Goal: Information Seeking & Learning: Learn about a topic

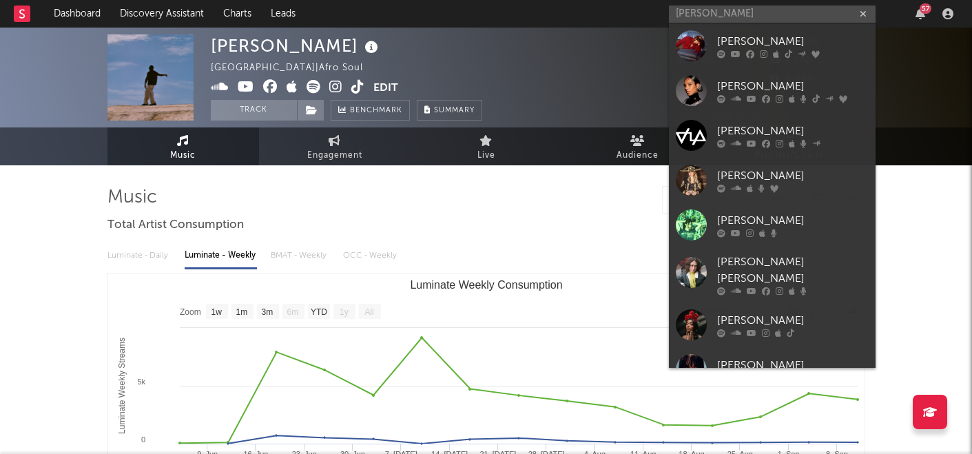
select select "1w"
click at [715, 15] on input "[PERSON_NAME]" at bounding box center [772, 14] width 207 height 17
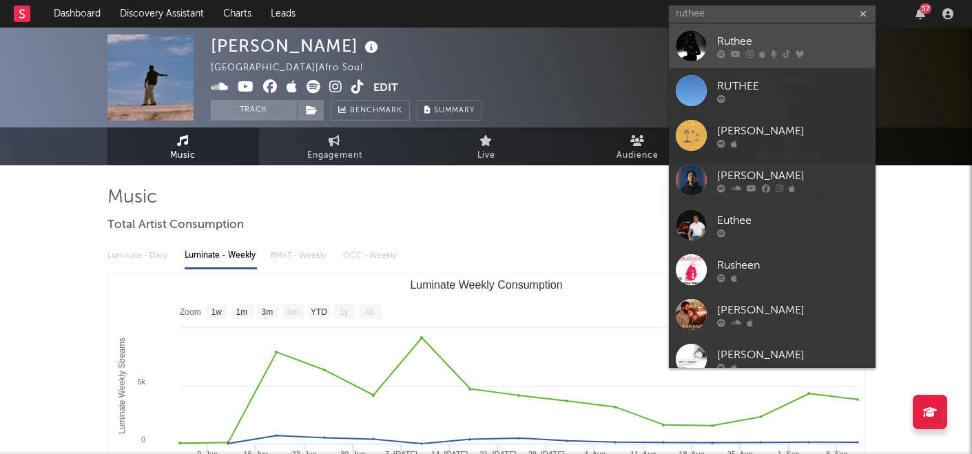
type input "ruthee"
click at [789, 43] on div "Ruthee" at bounding box center [793, 41] width 152 height 17
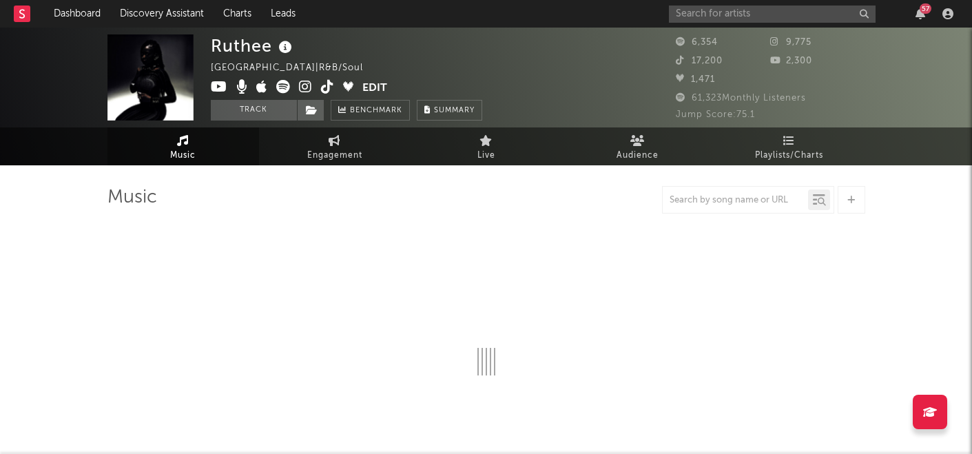
select select "1w"
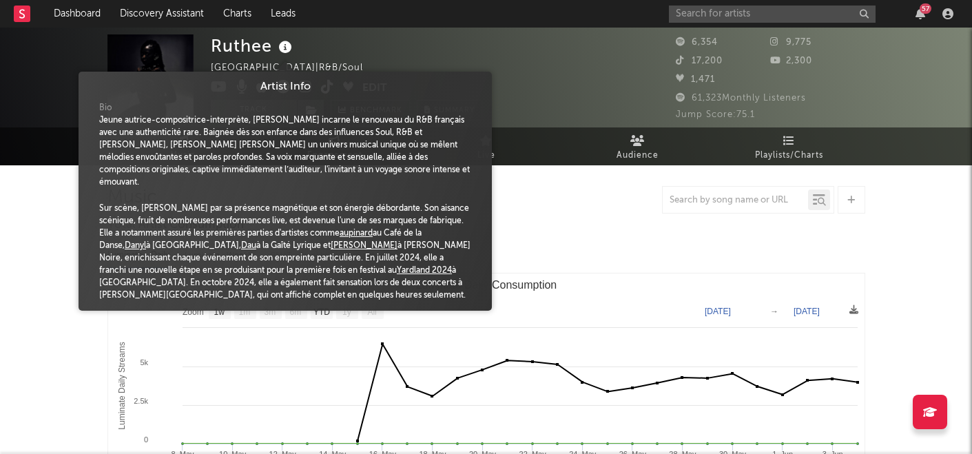
click at [285, 45] on icon at bounding box center [286, 47] width 20 height 19
